Goal: Information Seeking & Learning: Learn about a topic

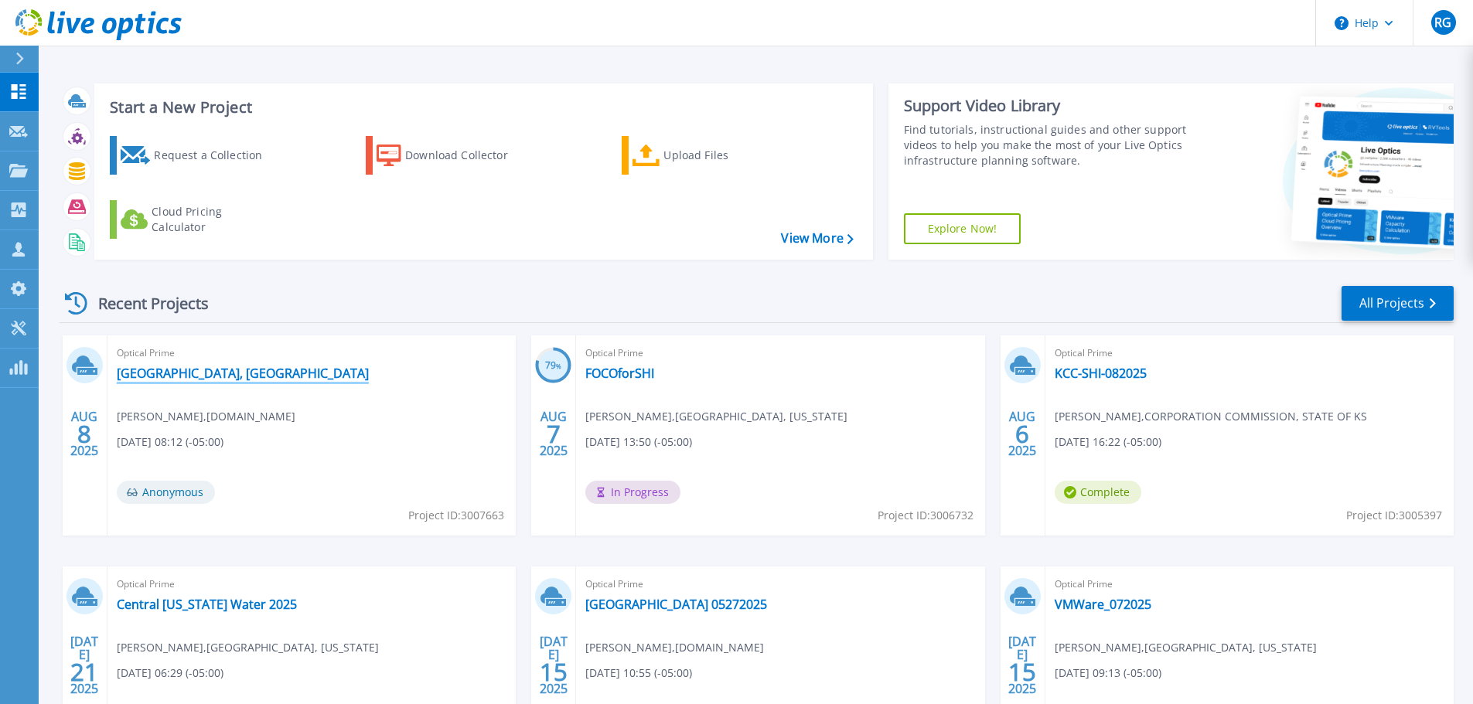
click at [190, 371] on link "University City, MO" at bounding box center [243, 373] width 252 height 15
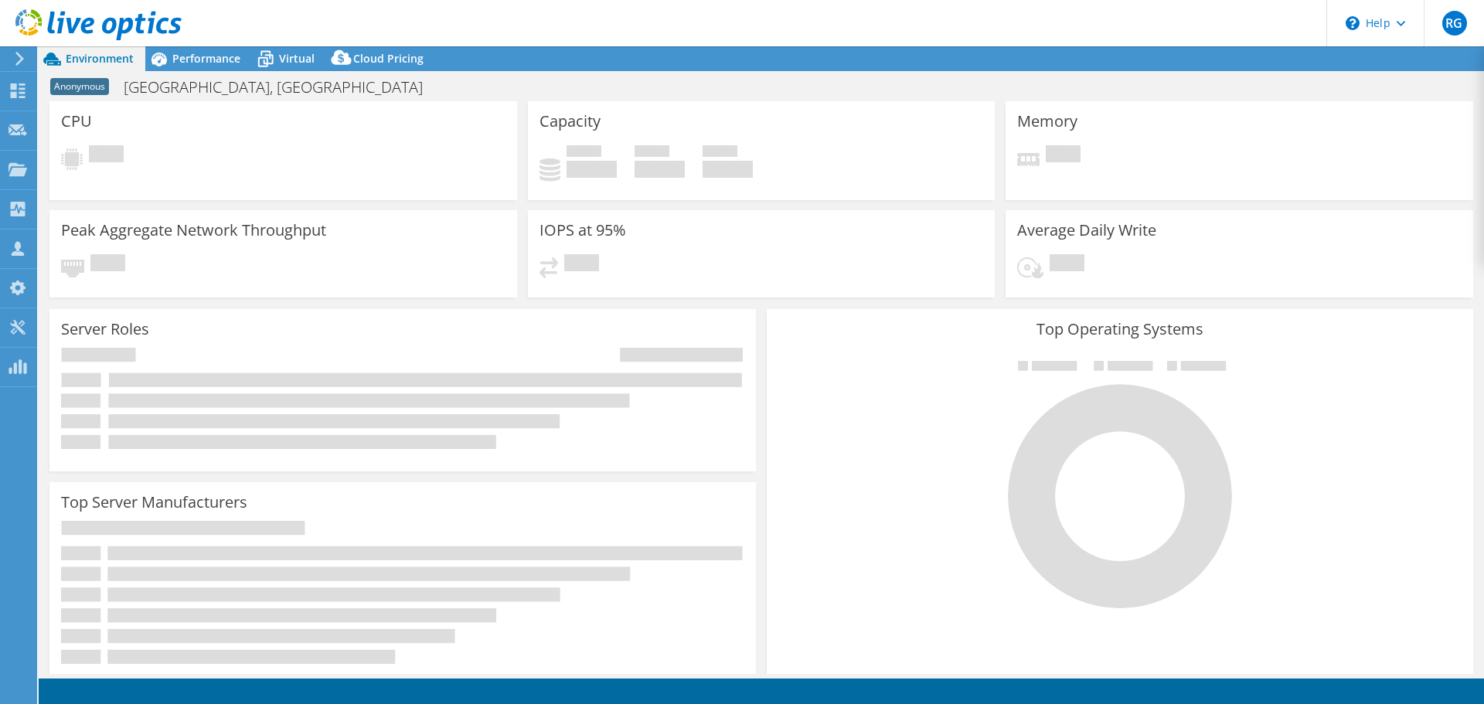
select select "USD"
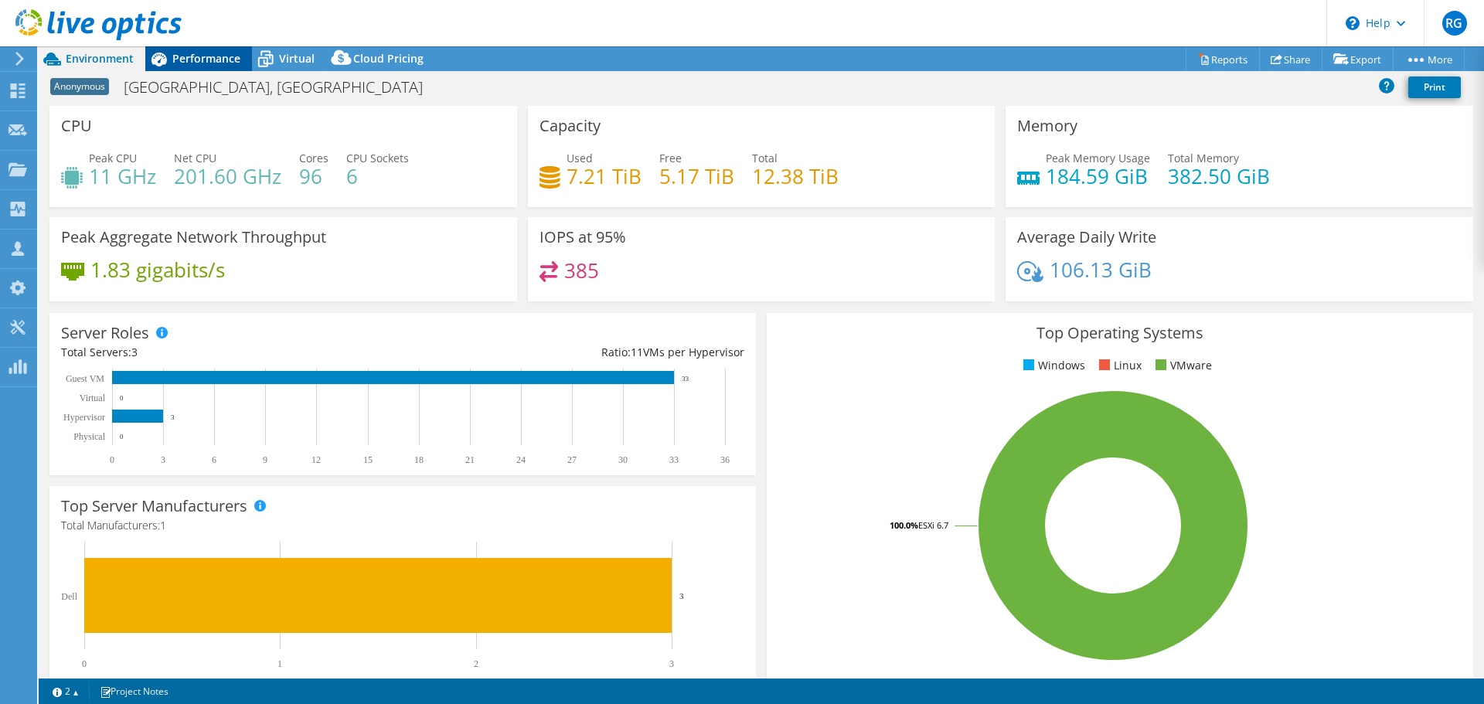
click at [212, 63] on span "Performance" at bounding box center [206, 58] width 68 height 15
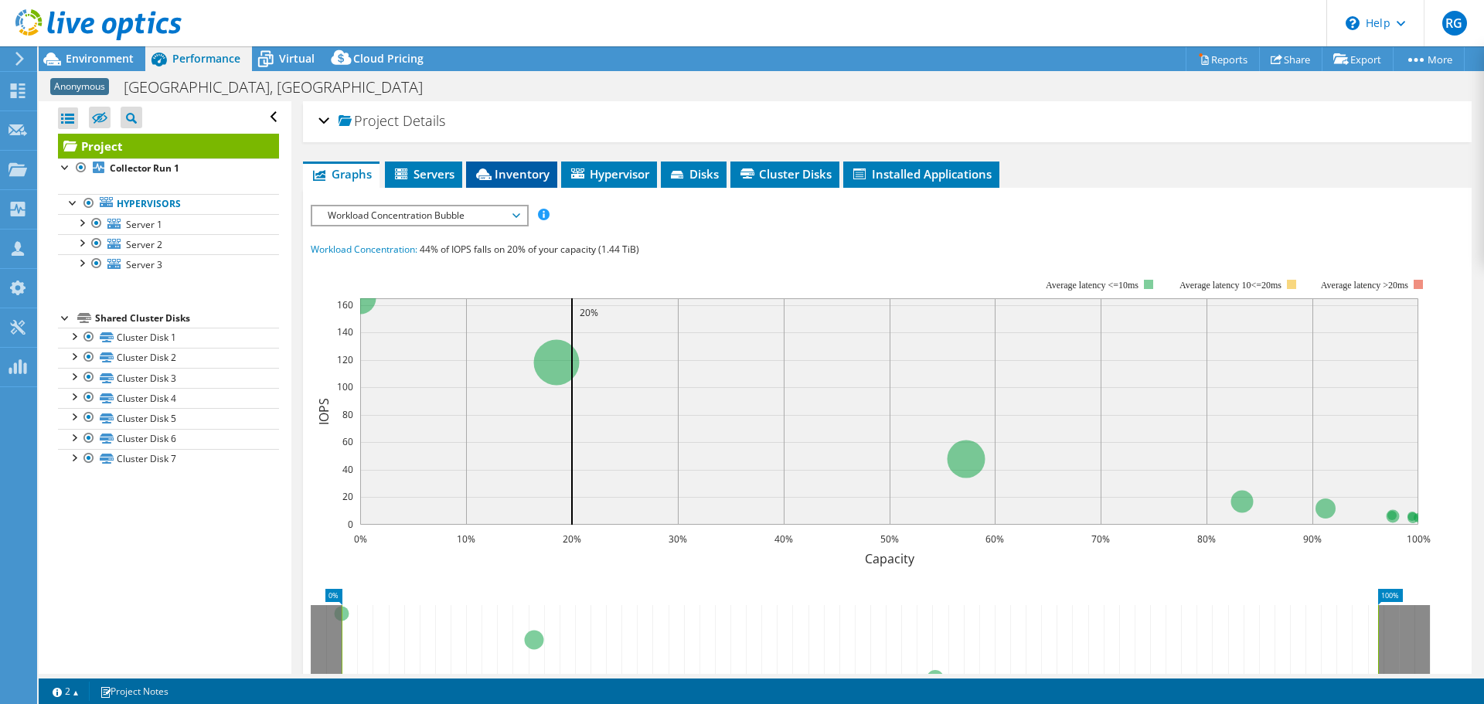
click at [499, 171] on span "Inventory" at bounding box center [512, 173] width 76 height 15
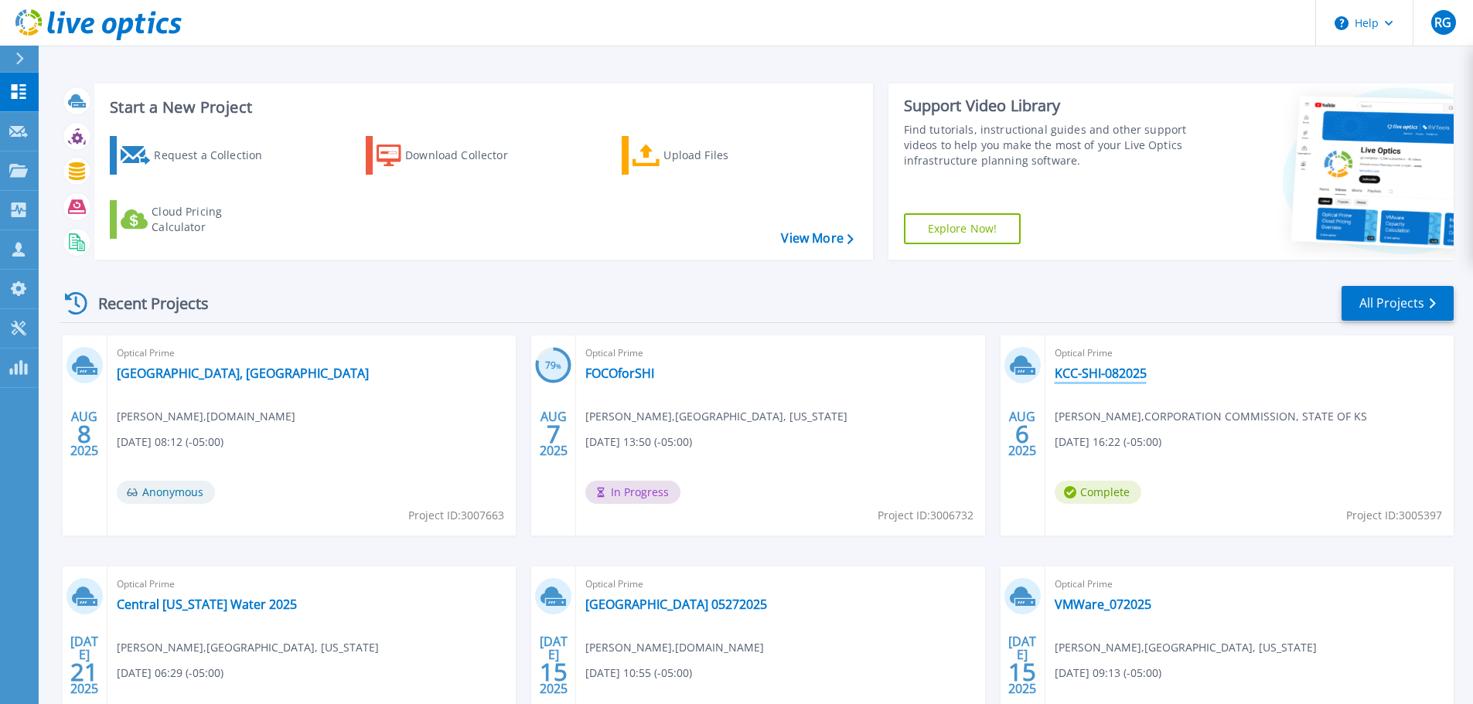
click at [1088, 372] on link "KCC-SHI-082025" at bounding box center [1100, 373] width 92 height 15
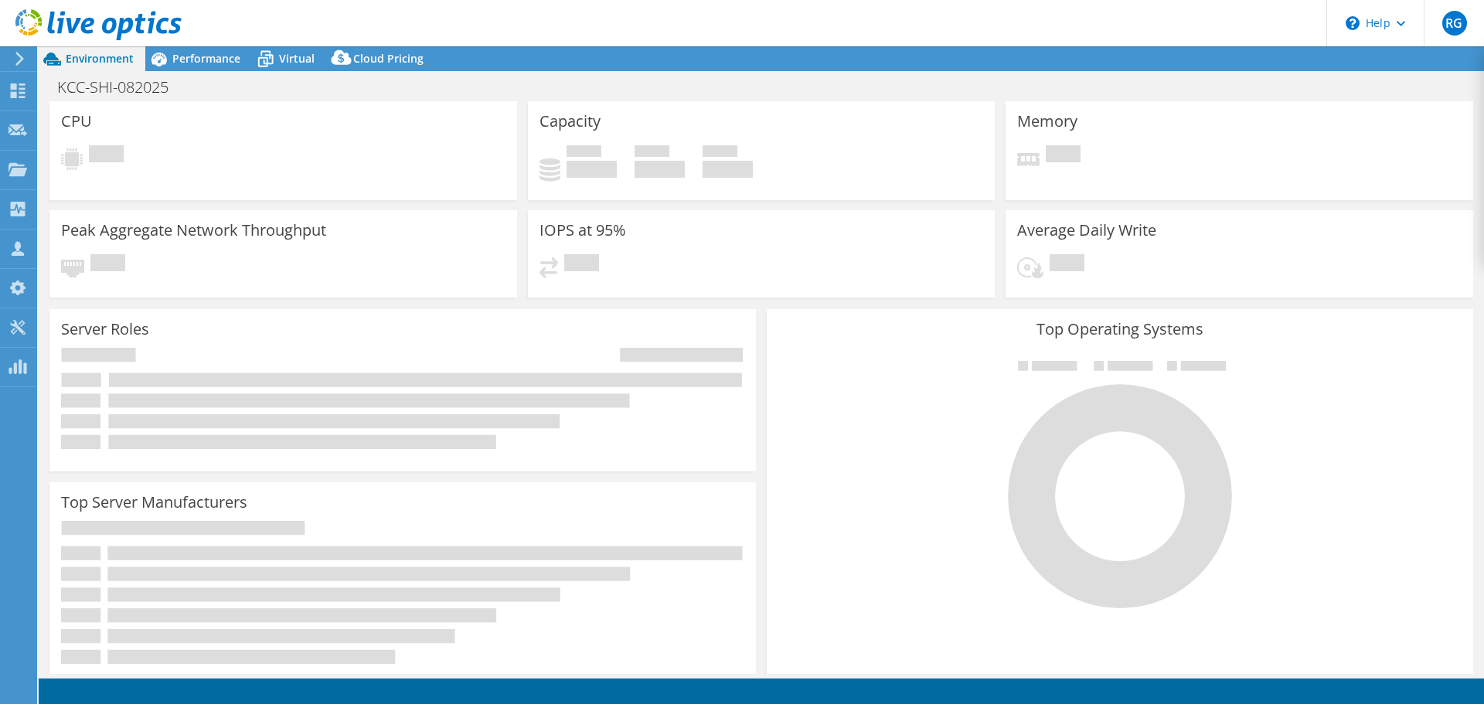
select select "USD"
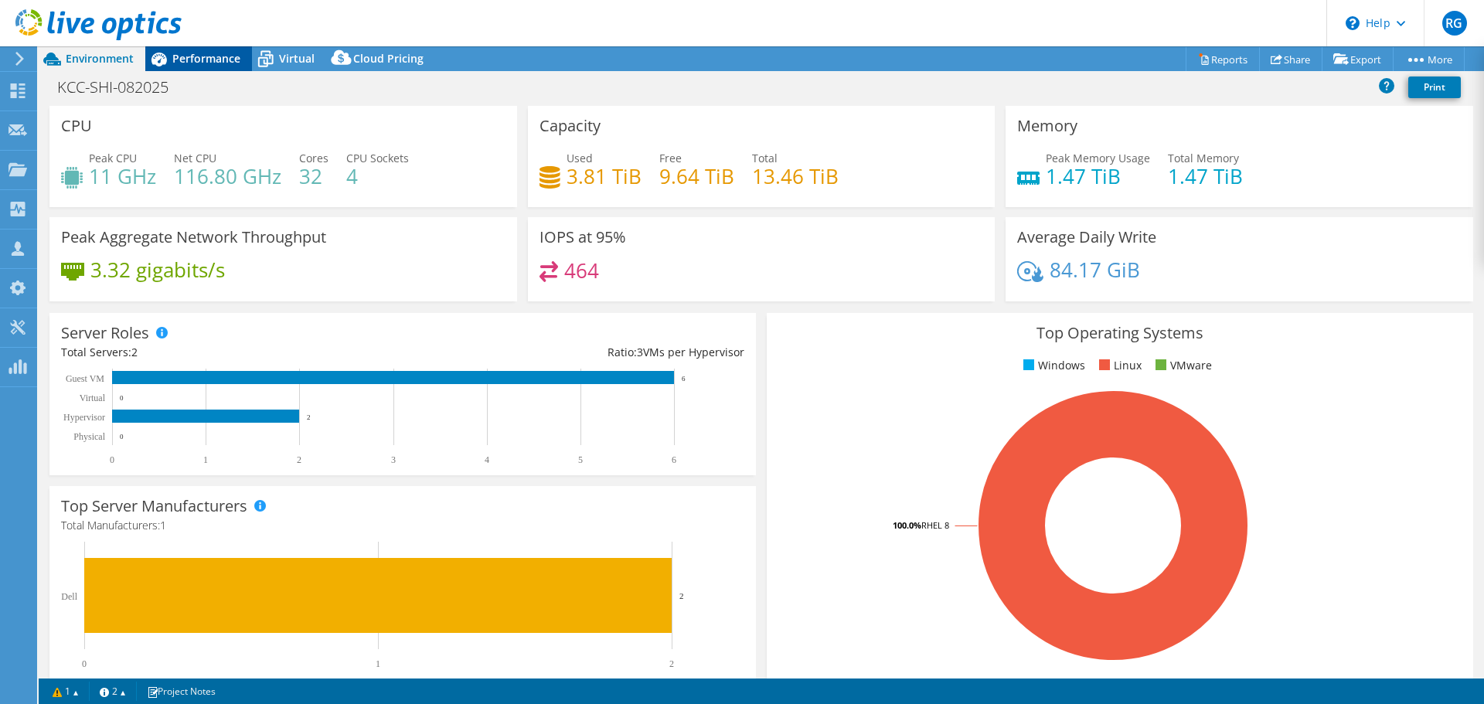
click at [207, 53] on span "Performance" at bounding box center [206, 58] width 68 height 15
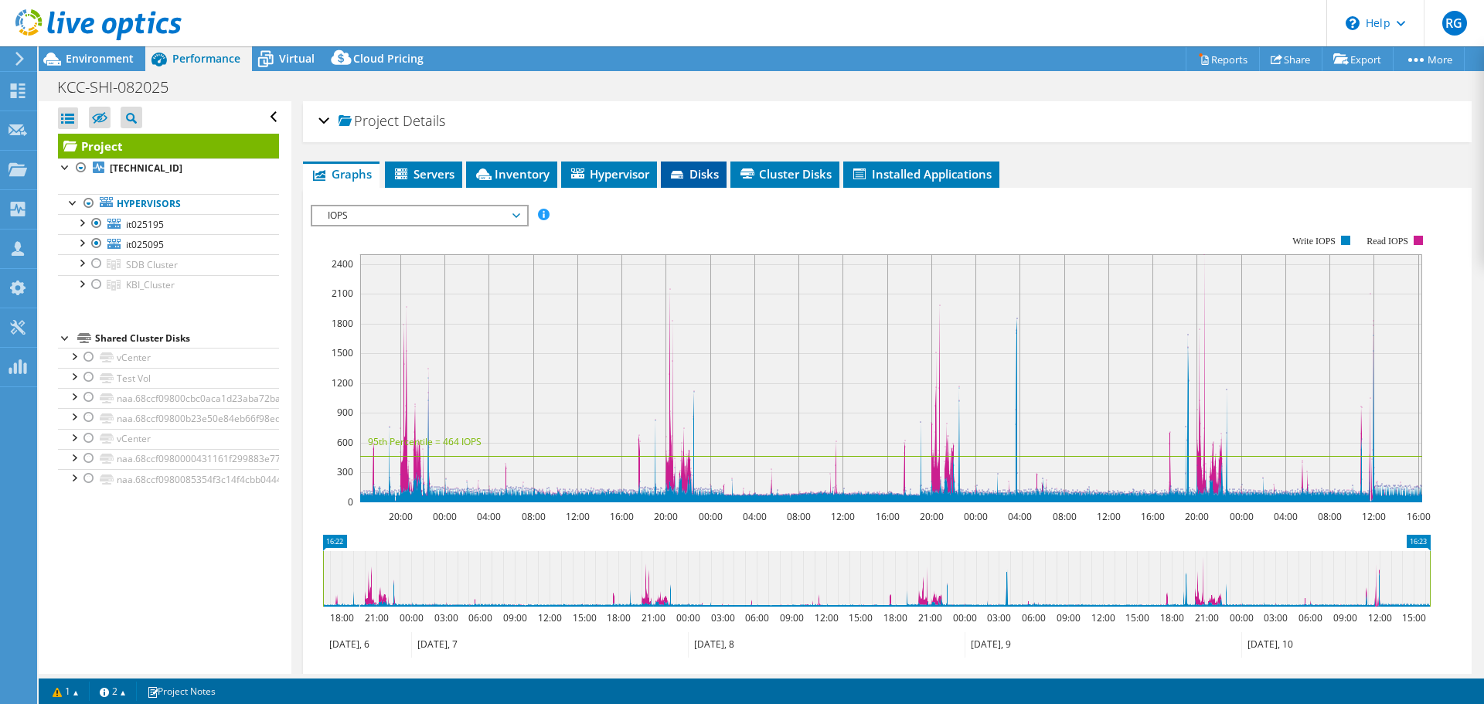
click at [703, 177] on span "Disks" at bounding box center [694, 173] width 50 height 15
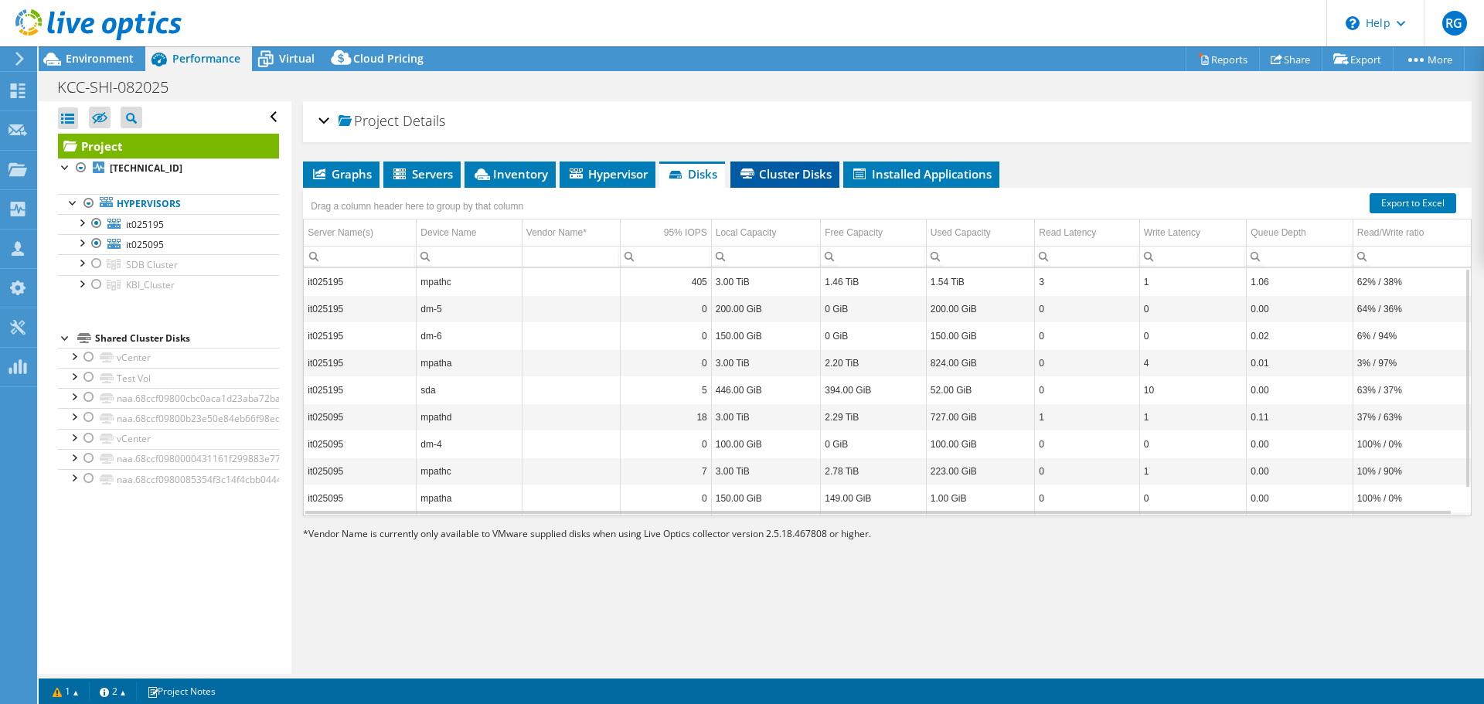
click at [788, 175] on span "Cluster Disks" at bounding box center [785, 173] width 94 height 15
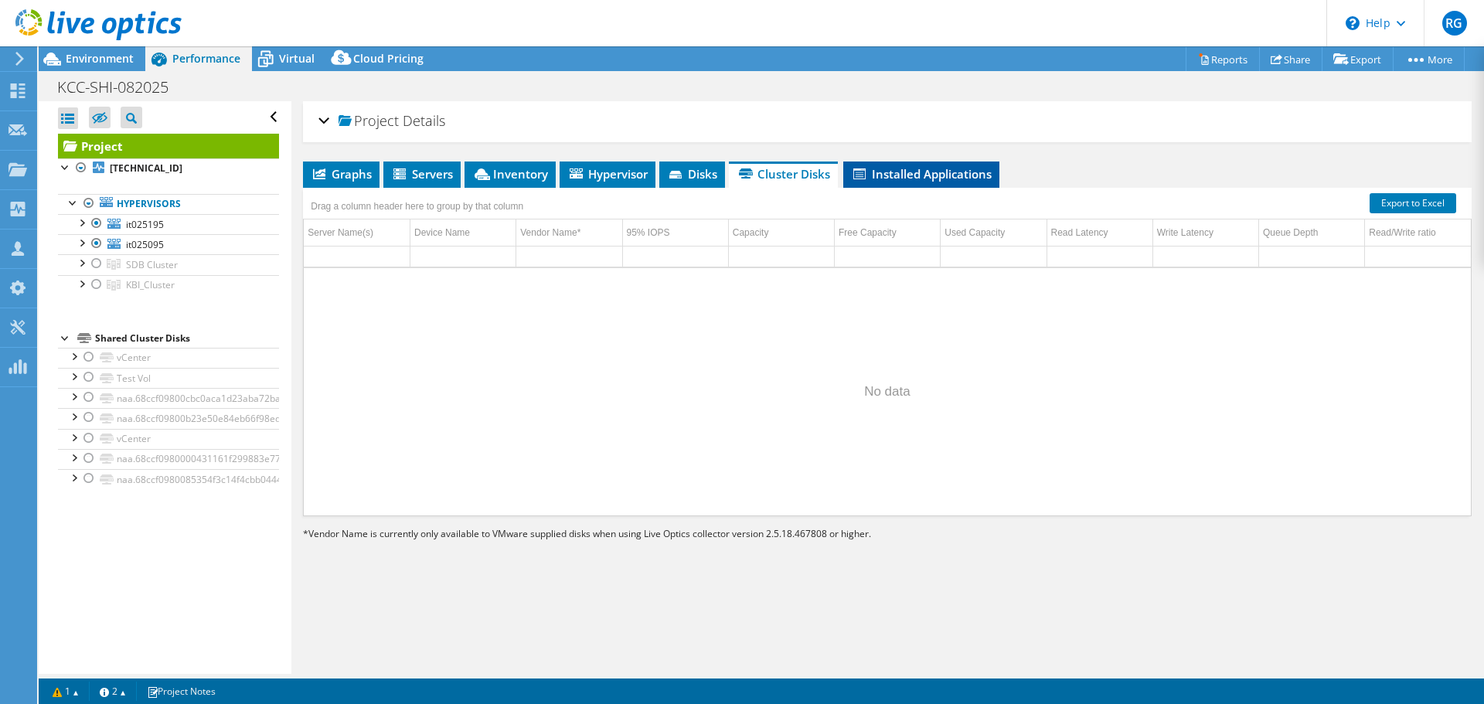
click at [903, 171] on span "Installed Applications" at bounding box center [921, 173] width 141 height 15
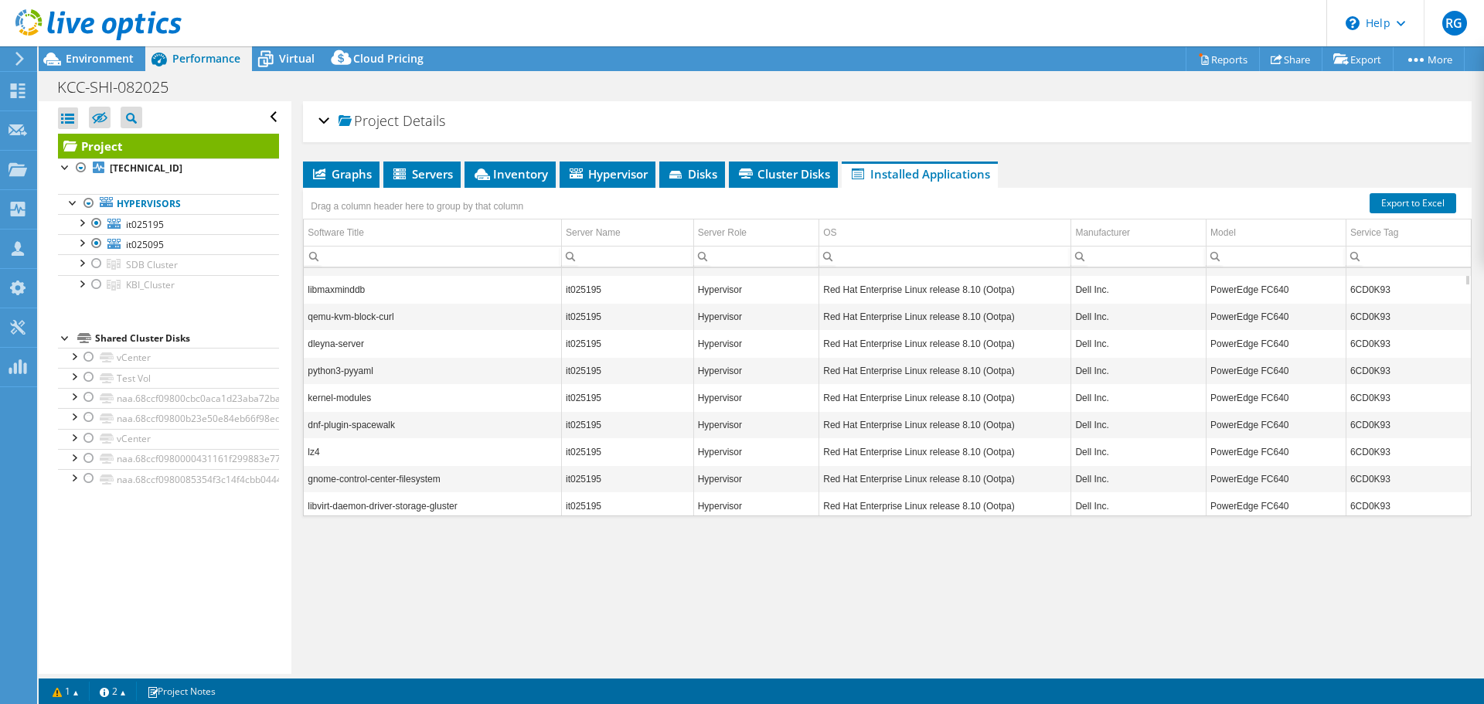
scroll to position [649, 0]
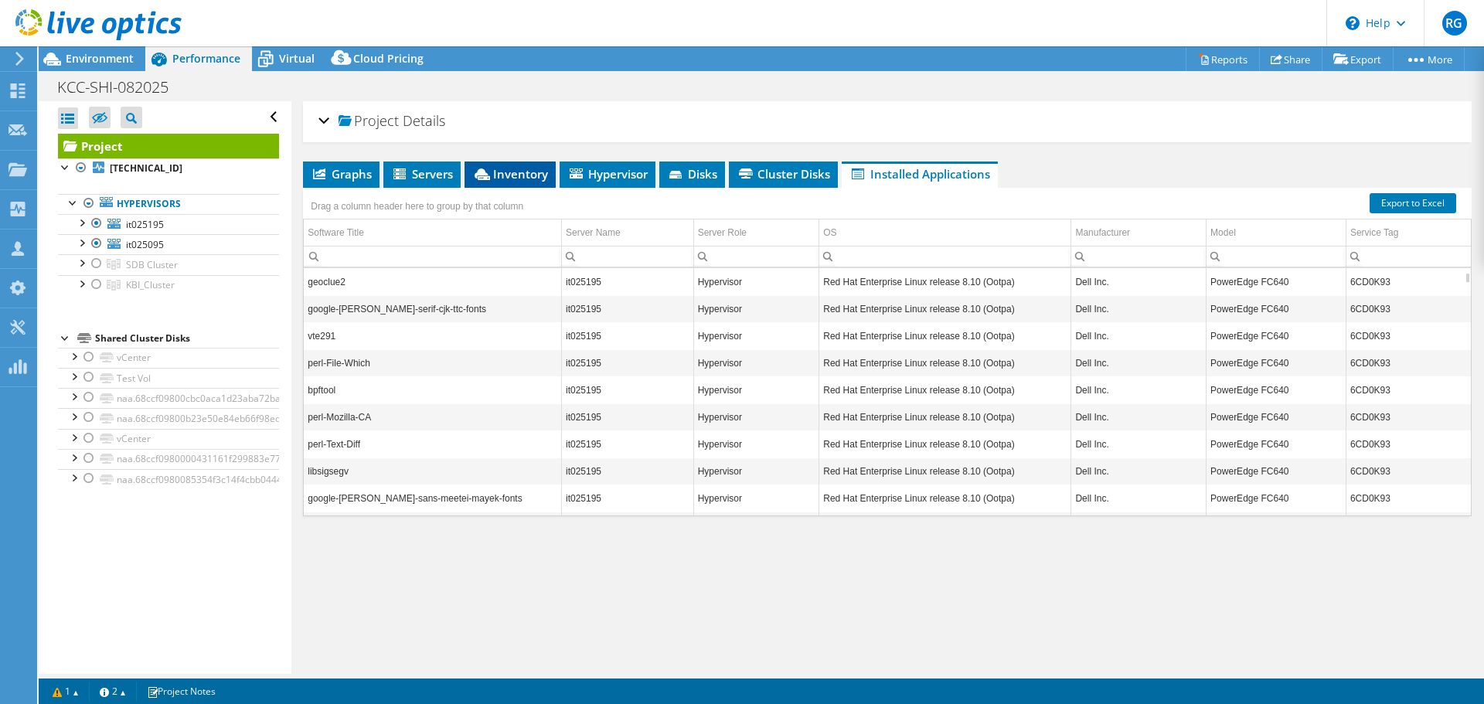
click at [528, 175] on span "Inventory" at bounding box center [510, 173] width 76 height 15
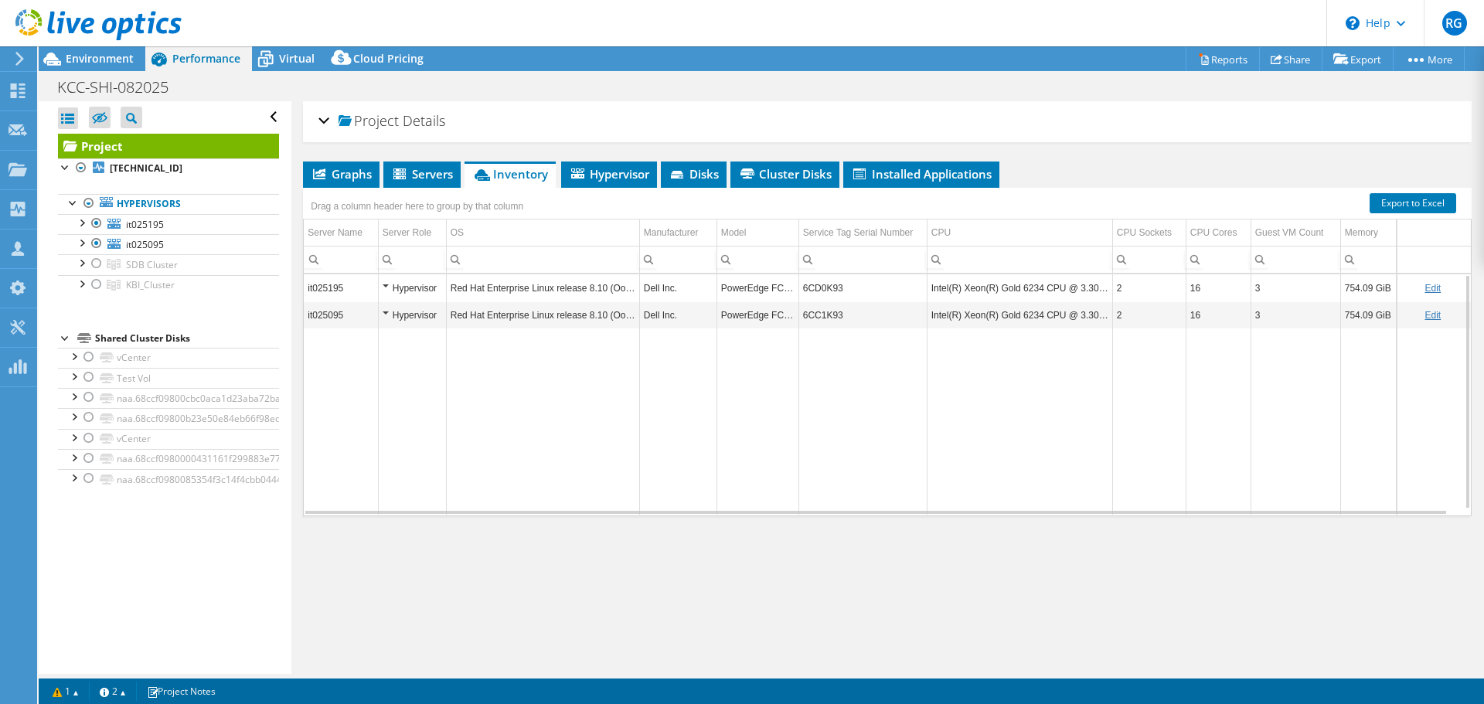
click at [974, 497] on td "Data grid" at bounding box center [1020, 422] width 186 height 186
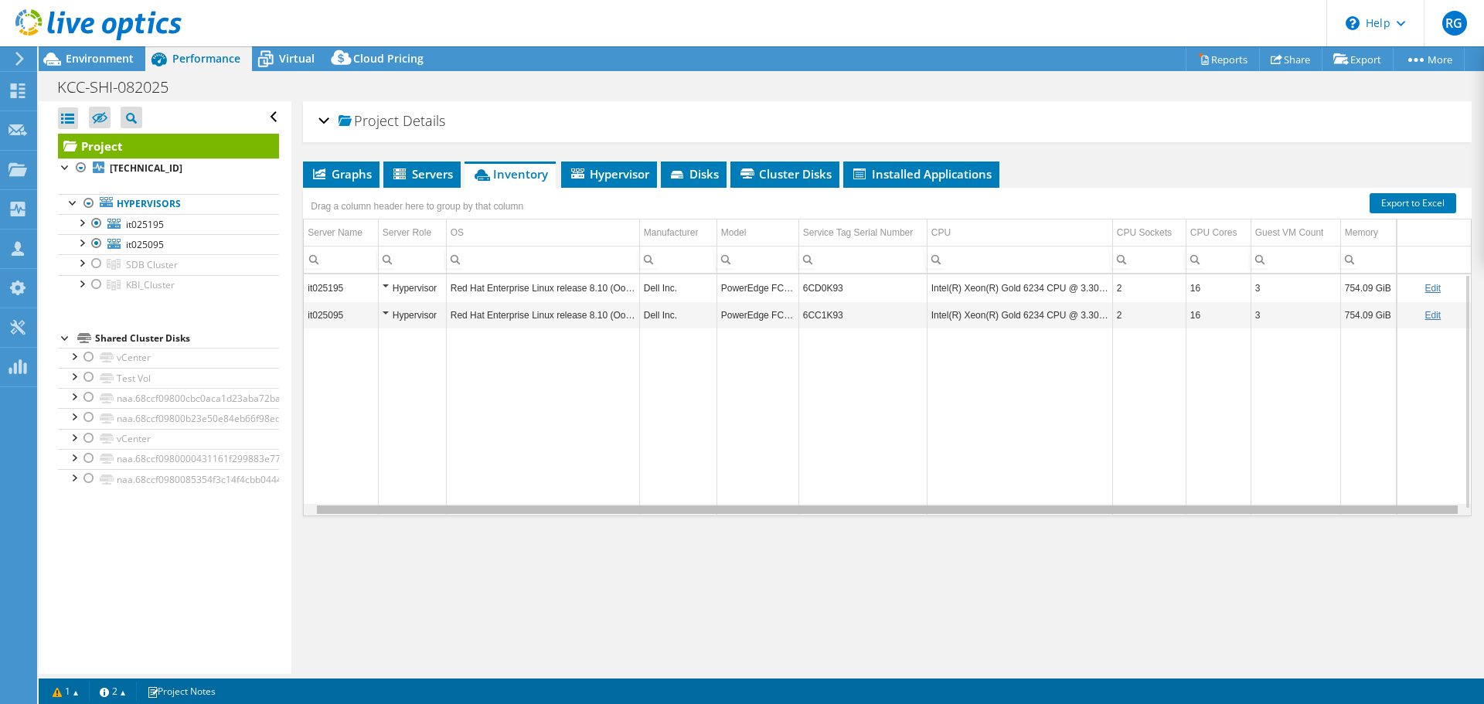
scroll to position [0, 0]
drag, startPoint x: 971, startPoint y: 512, endPoint x: 812, endPoint y: 455, distance: 168.9
click at [829, 463] on body "RG Partner Team Member Robert Gregory robert_gregory@shi.com shi.com My Profile…" at bounding box center [742, 352] width 1484 height 704
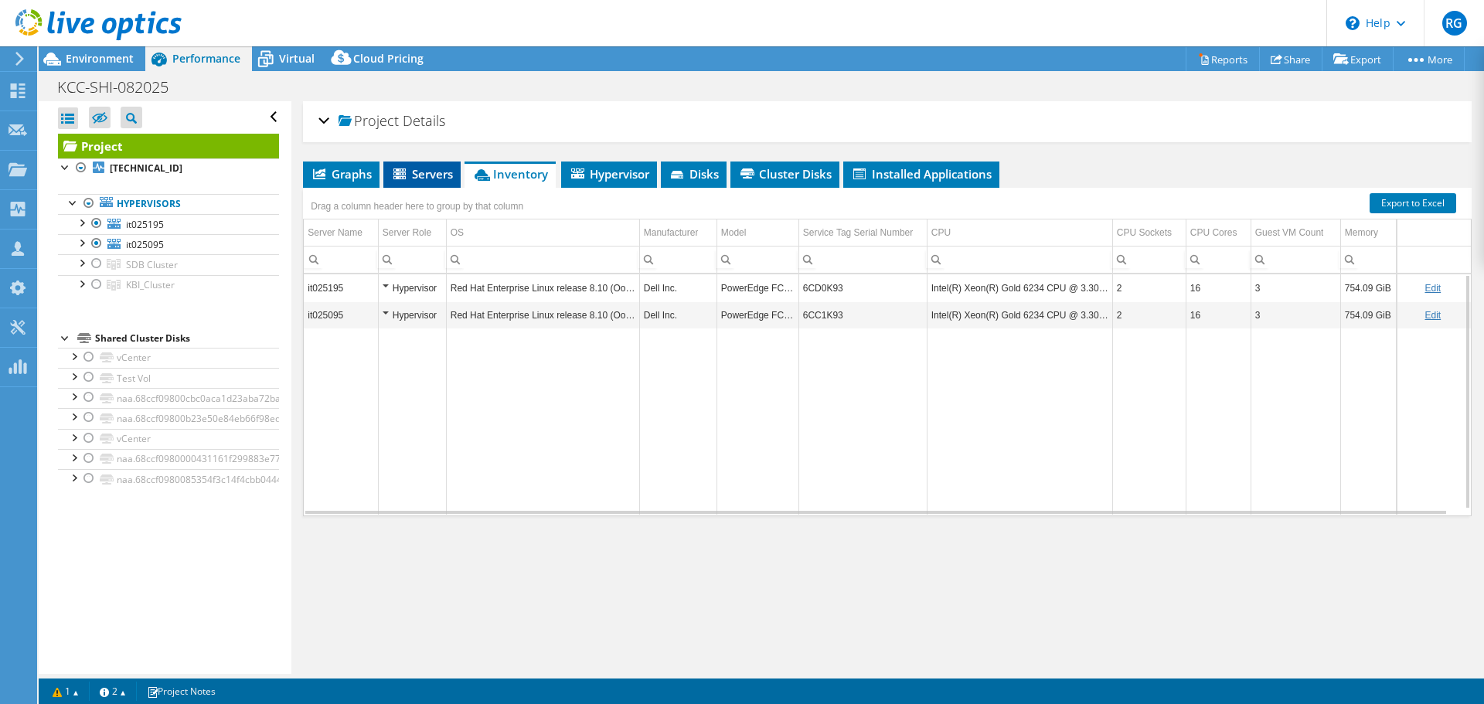
click at [435, 175] on span "Servers" at bounding box center [422, 173] width 62 height 15
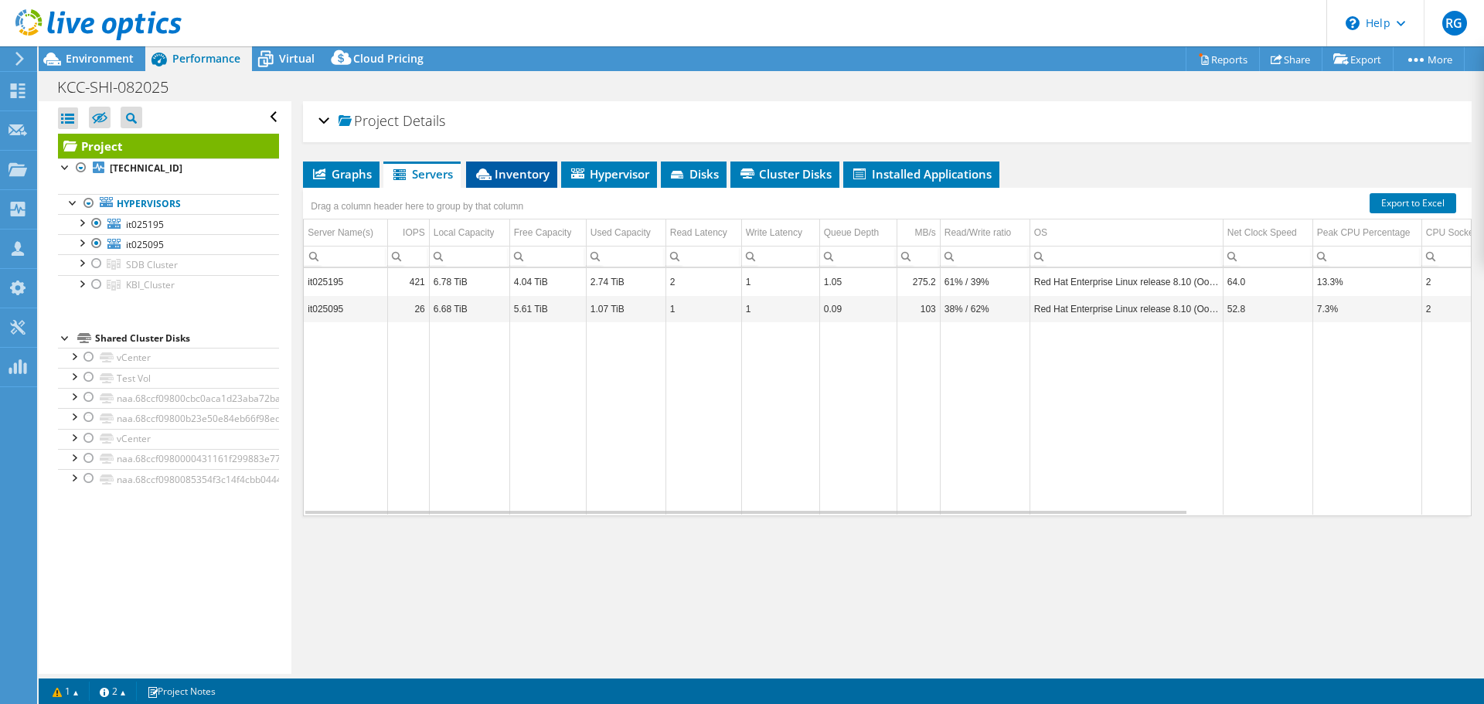
click at [529, 176] on span "Inventory" at bounding box center [512, 173] width 76 height 15
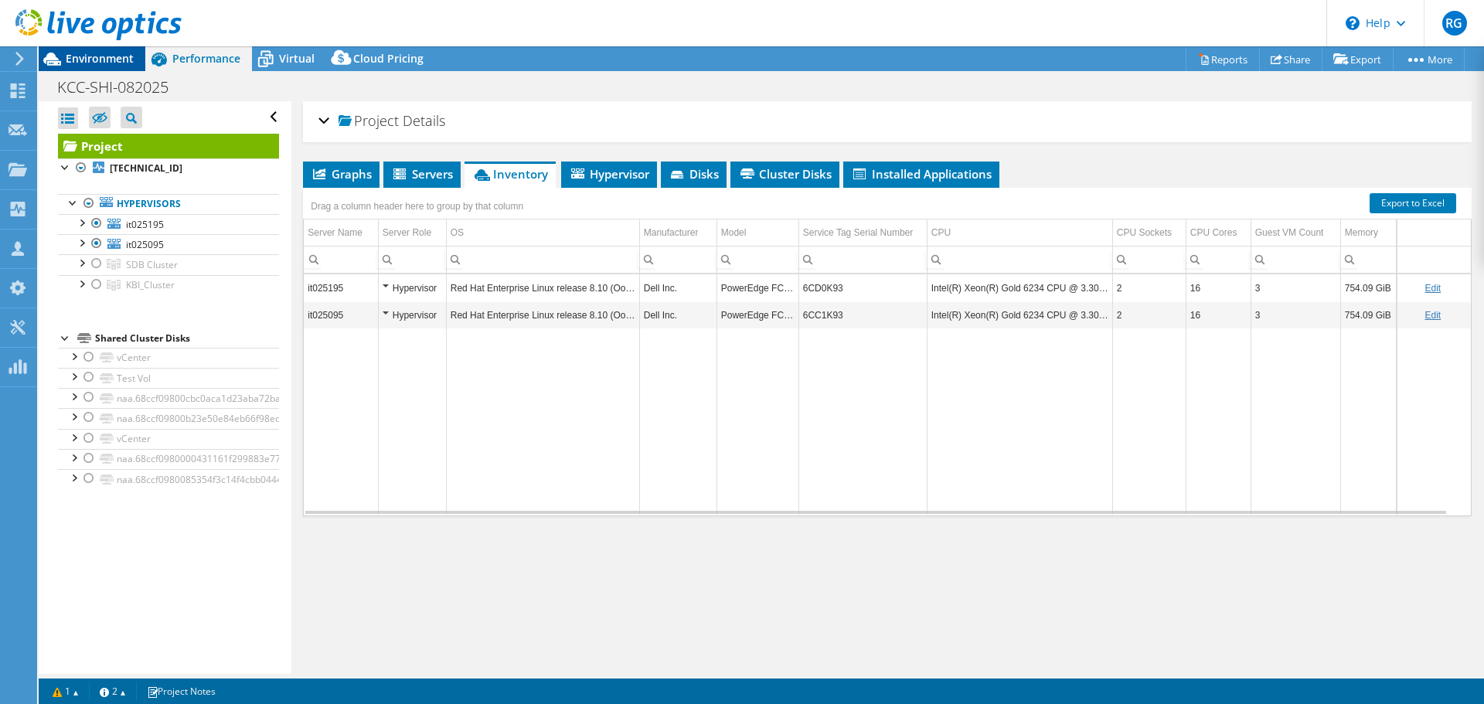
click at [82, 60] on span "Environment" at bounding box center [100, 58] width 68 height 15
